Goal: Check status: Check status

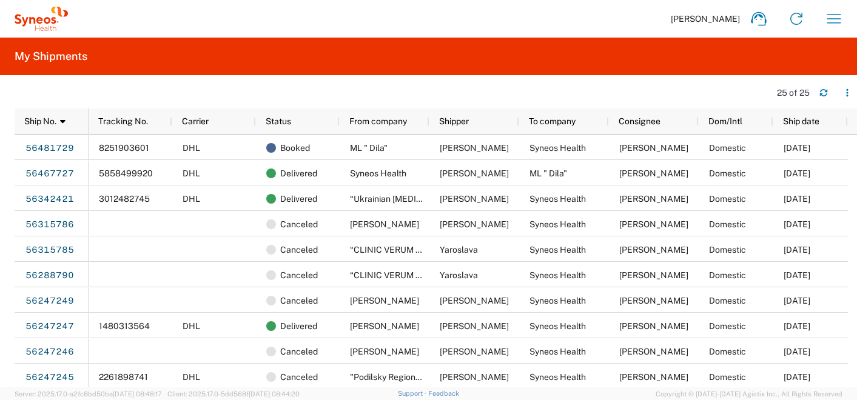
click at [842, 14] on icon "button" at bounding box center [834, 18] width 19 height 19
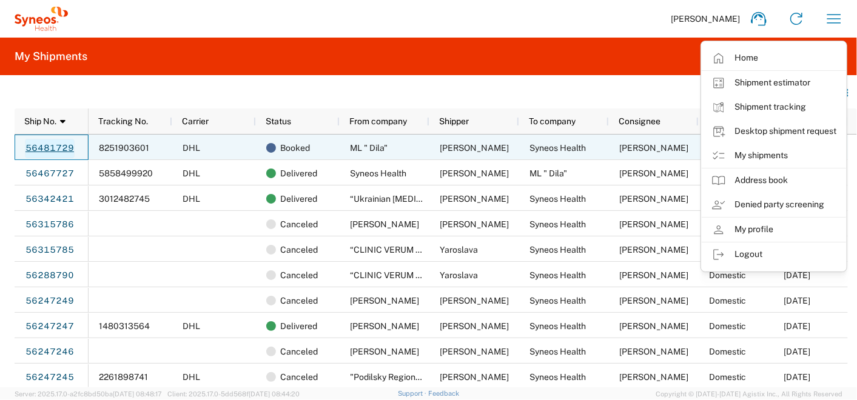
click at [42, 144] on link "56481729" at bounding box center [50, 148] width 50 height 19
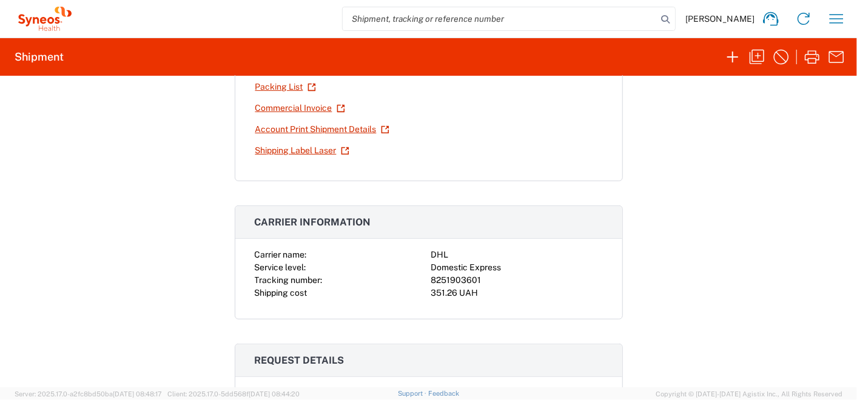
scroll to position [337, 0]
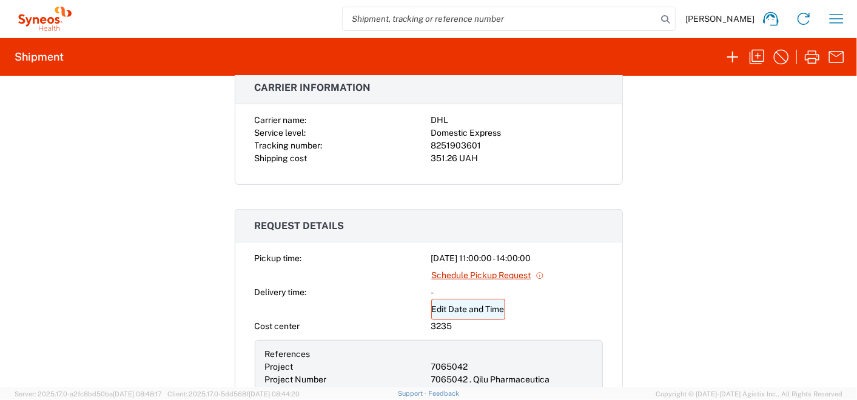
click at [455, 308] on link "Edit Date and Time" at bounding box center [468, 309] width 74 height 21
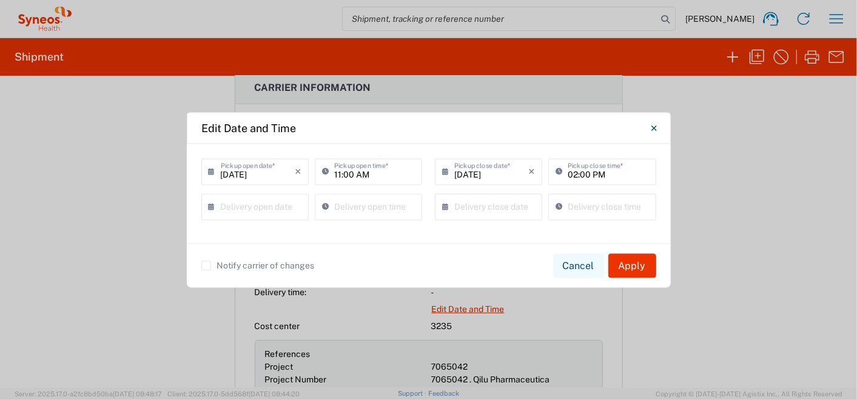
click at [575, 263] on button "Cancel" at bounding box center [578, 266] width 51 height 24
